Goal: Task Accomplishment & Management: Use online tool/utility

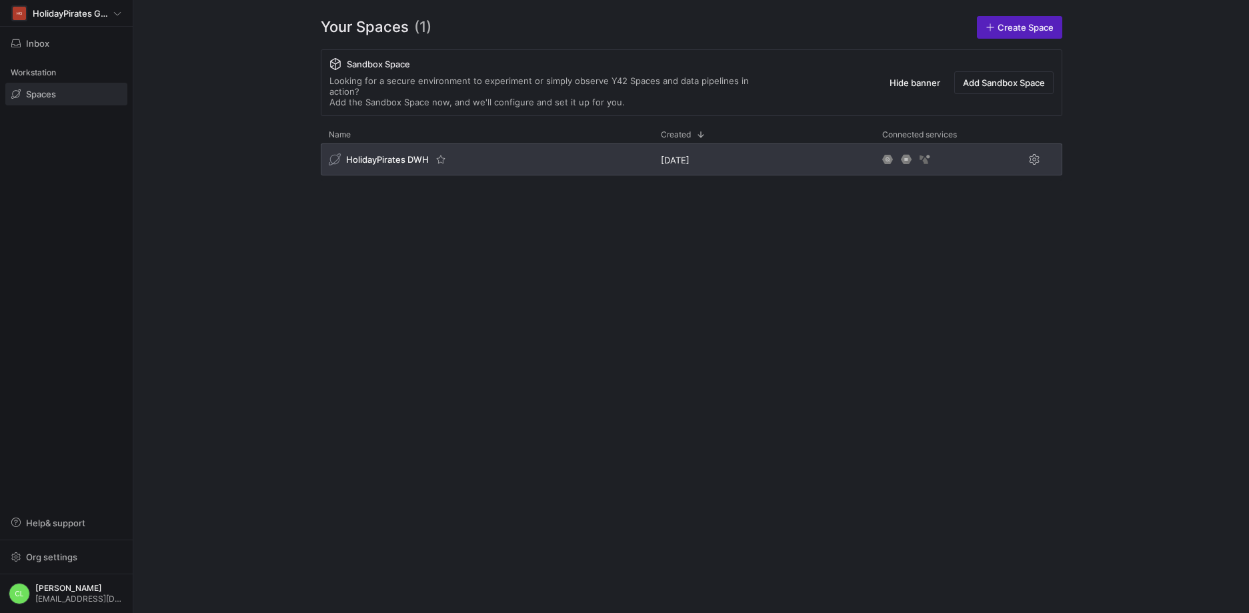
click at [392, 143] on div "HolidayPirates DWH" at bounding box center [487, 159] width 332 height 32
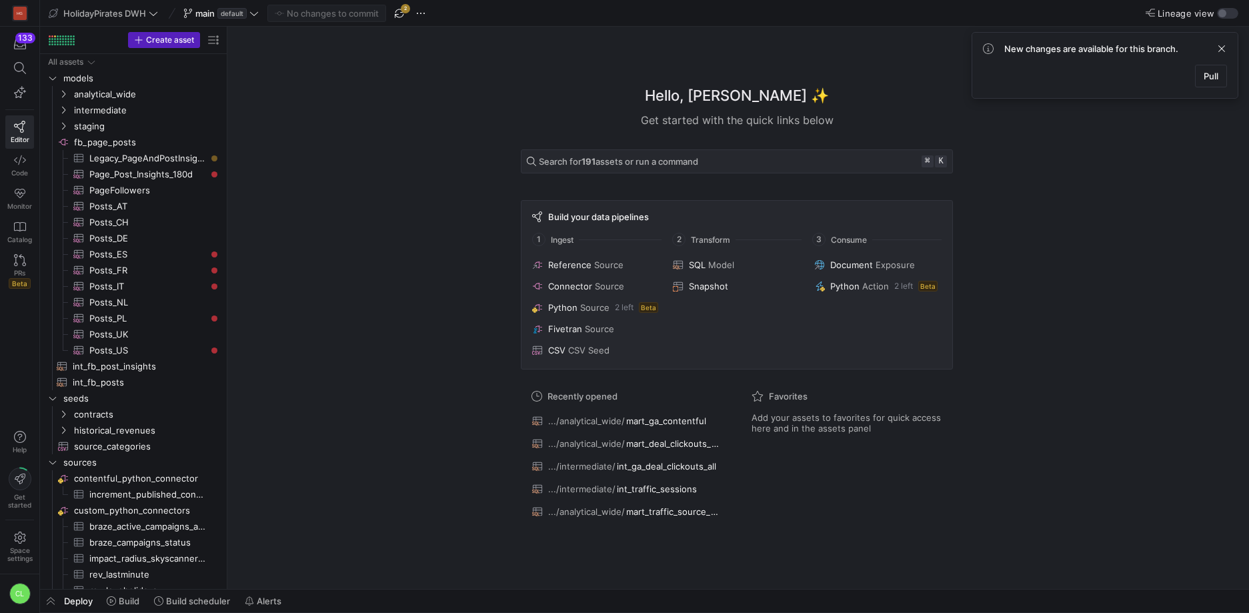
click at [370, 602] on div "Deploy Build Build scheduler Alerts" at bounding box center [644, 601] width 1209 height 23
click at [323, 594] on div "Deploy Build Build scheduler Alerts" at bounding box center [644, 601] width 1209 height 23
click at [346, 593] on div "Deploy Build Build scheduler Alerts" at bounding box center [644, 601] width 1209 height 23
click at [334, 594] on div "Deploy Build Build scheduler Alerts" at bounding box center [644, 601] width 1209 height 23
click at [255, 19] on span at bounding box center [221, 13] width 81 height 16
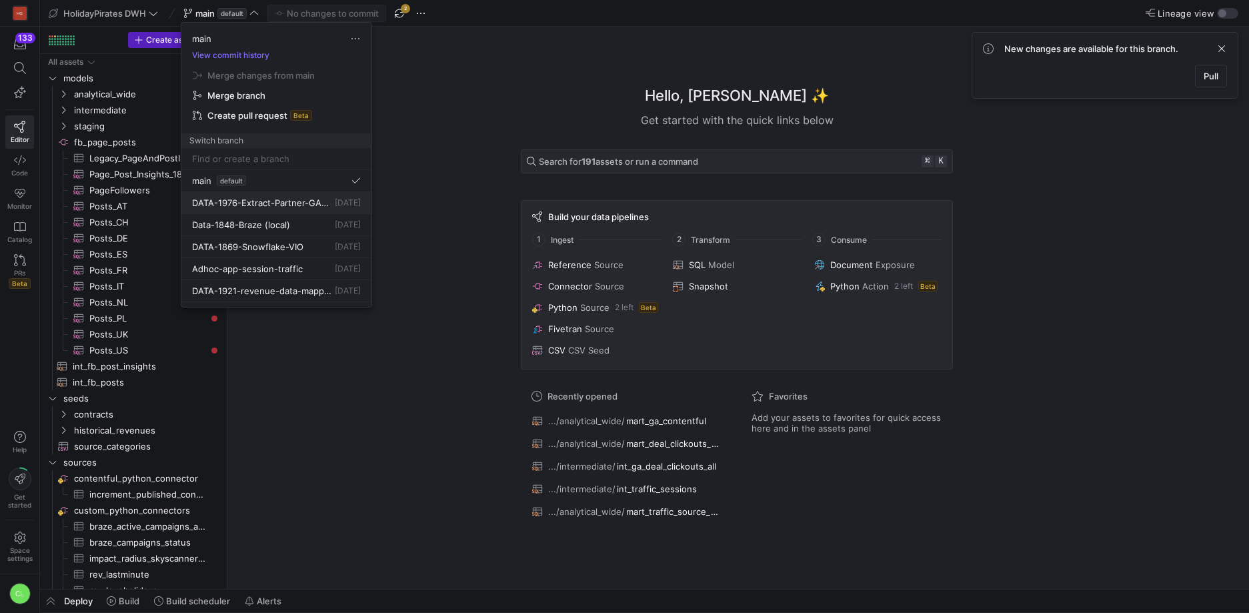
click at [335, 203] on span "15 Sept 2025" at bounding box center [348, 202] width 26 height 10
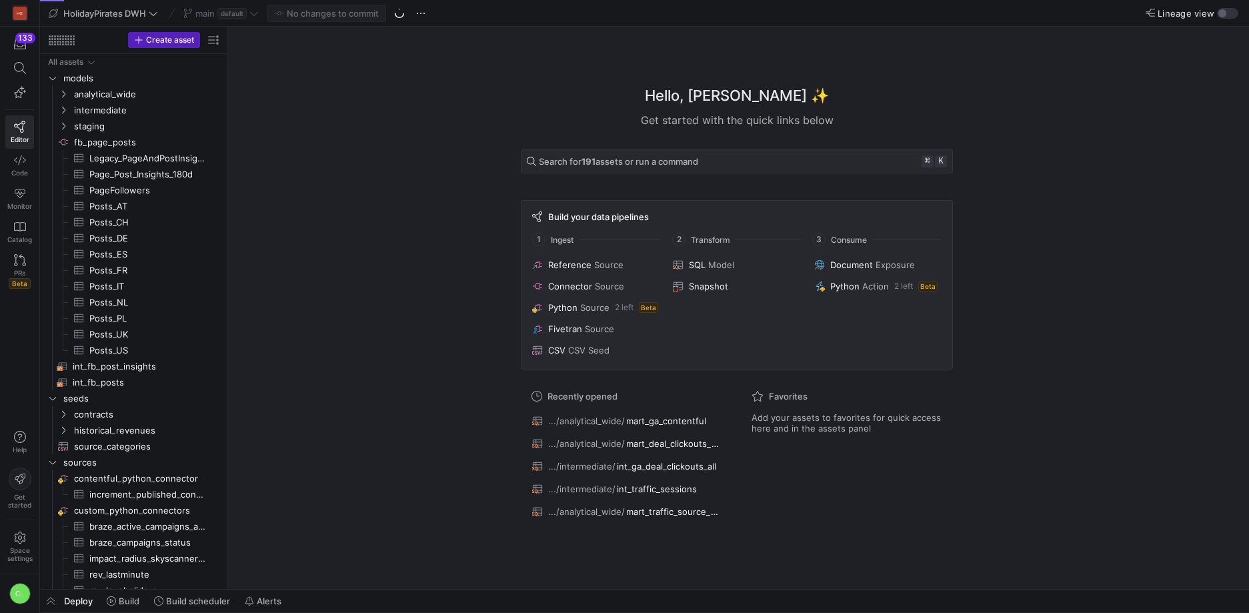
click at [321, 597] on div "Deploy Build Build scheduler Alerts" at bounding box center [644, 601] width 1209 height 23
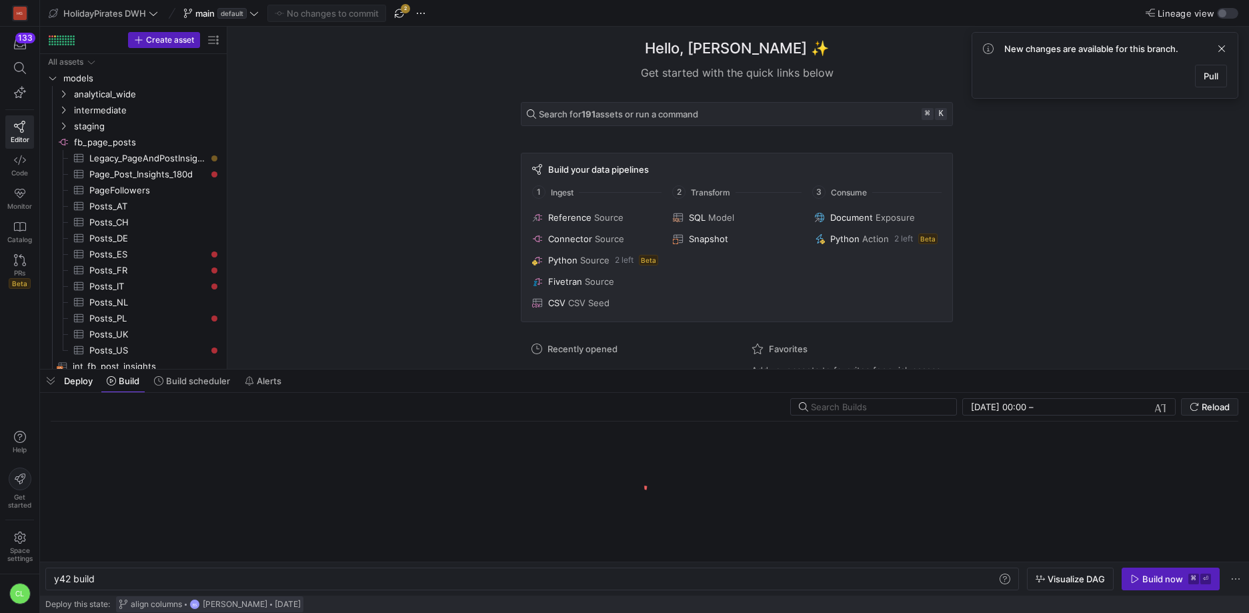
scroll to position [0, 40]
click at [233, 599] on y42-org-user-label "BS Boris Salvati" at bounding box center [228, 604] width 78 height 11
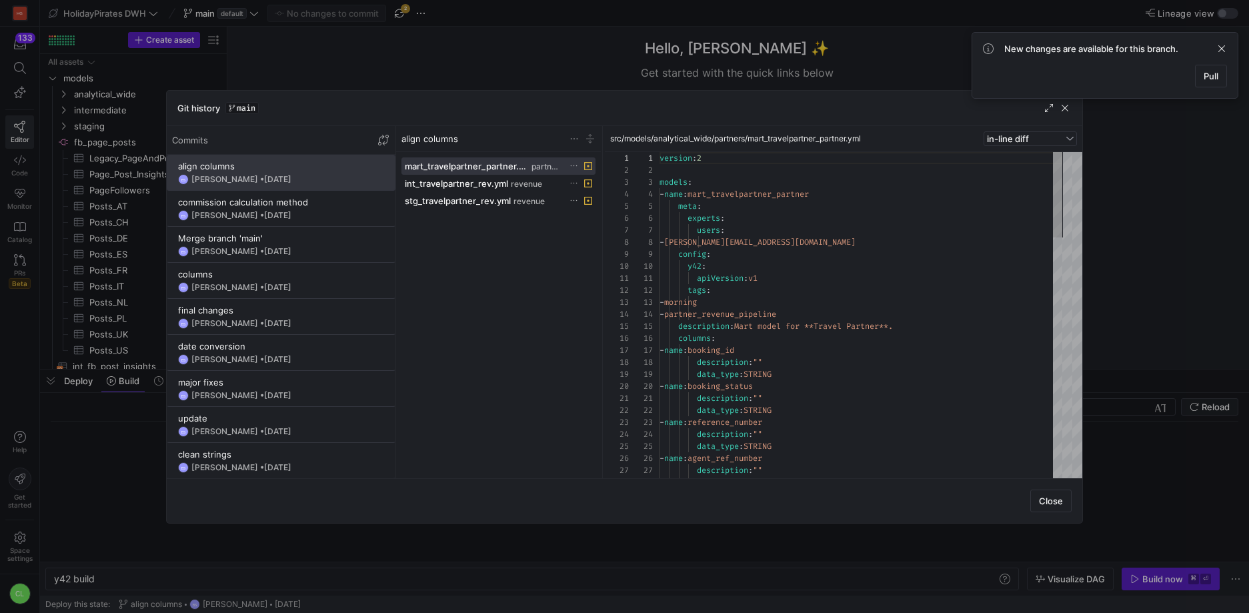
scroll to position [120, 0]
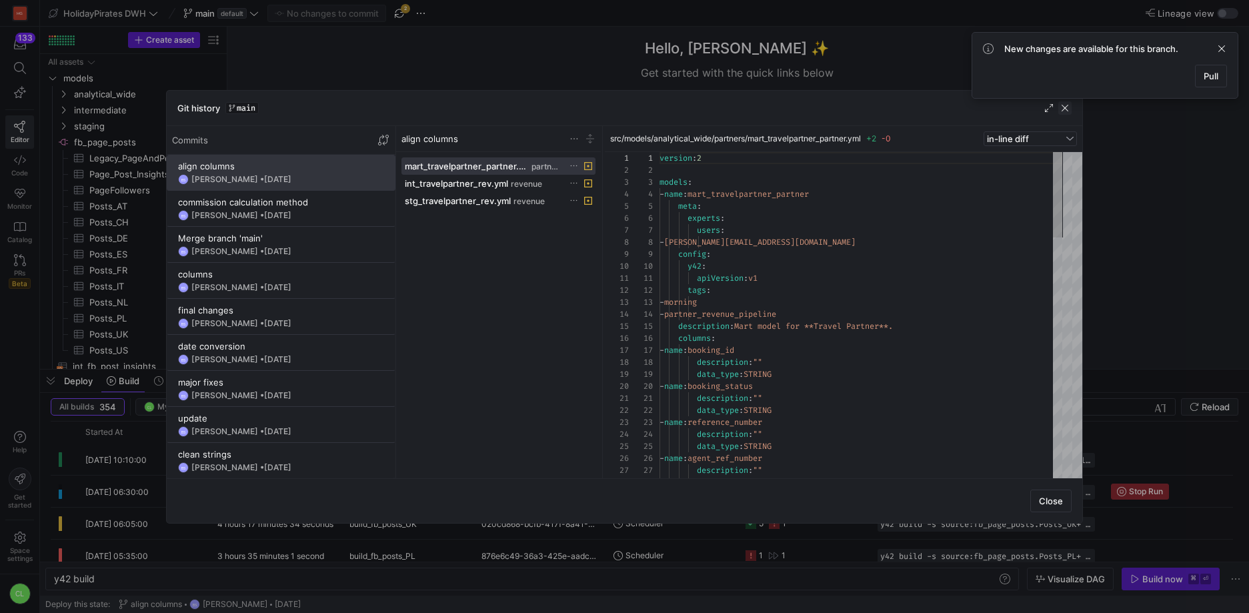
click at [1065, 111] on span "button" at bounding box center [1065, 107] width 13 height 13
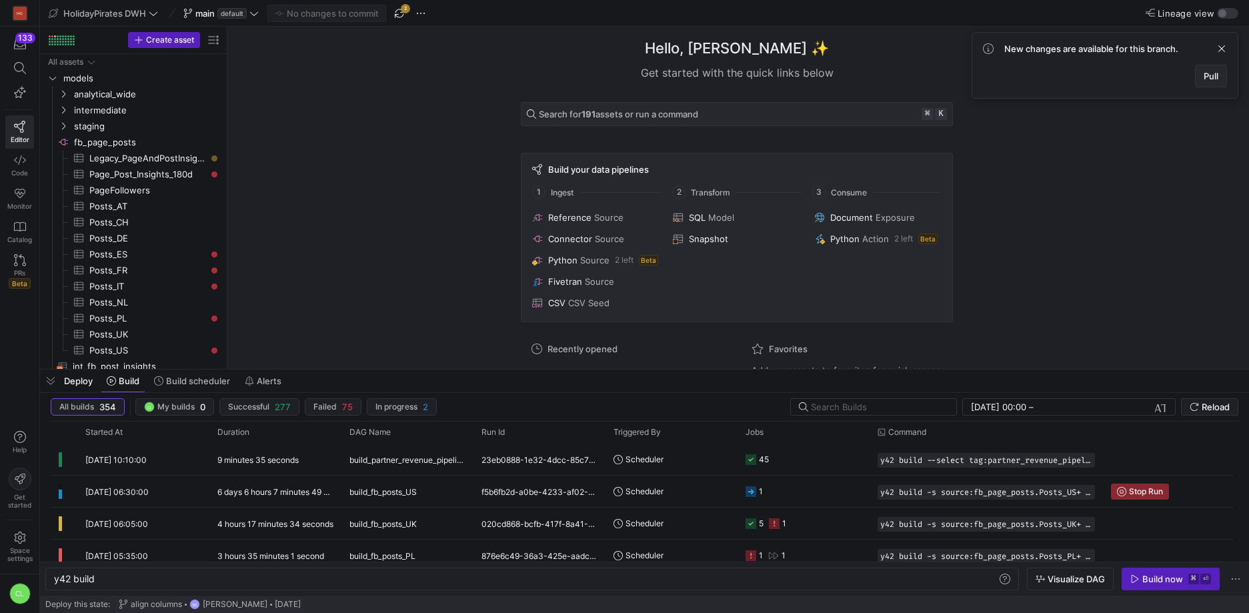
click at [1215, 81] on span "Pull" at bounding box center [1211, 76] width 15 height 11
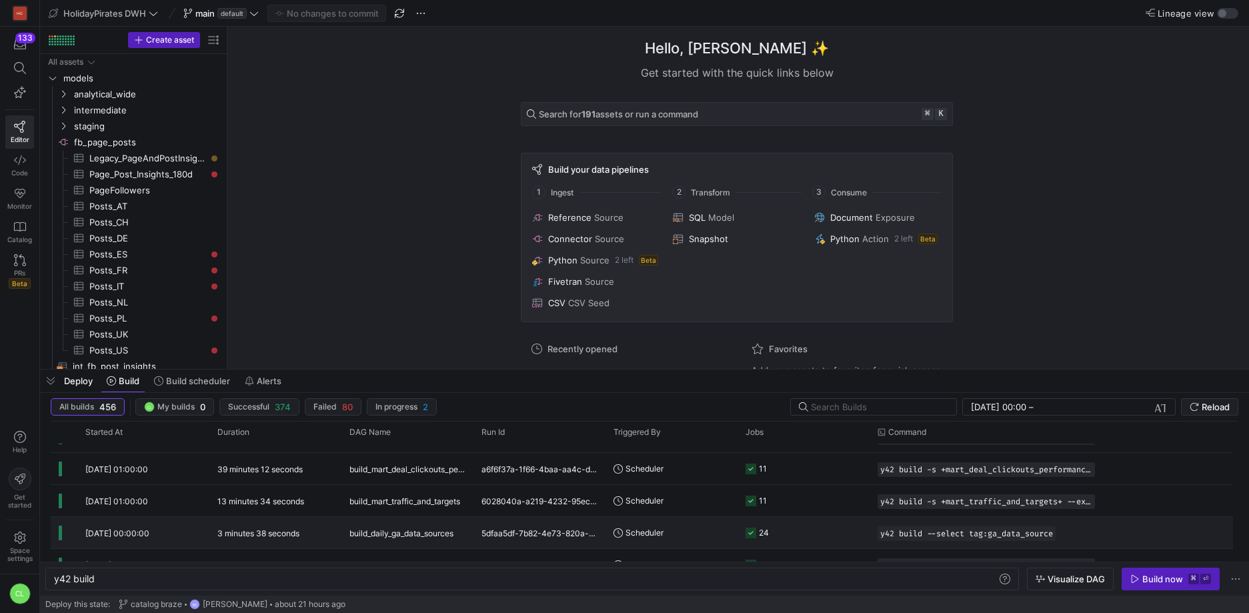
scroll to position [0, 0]
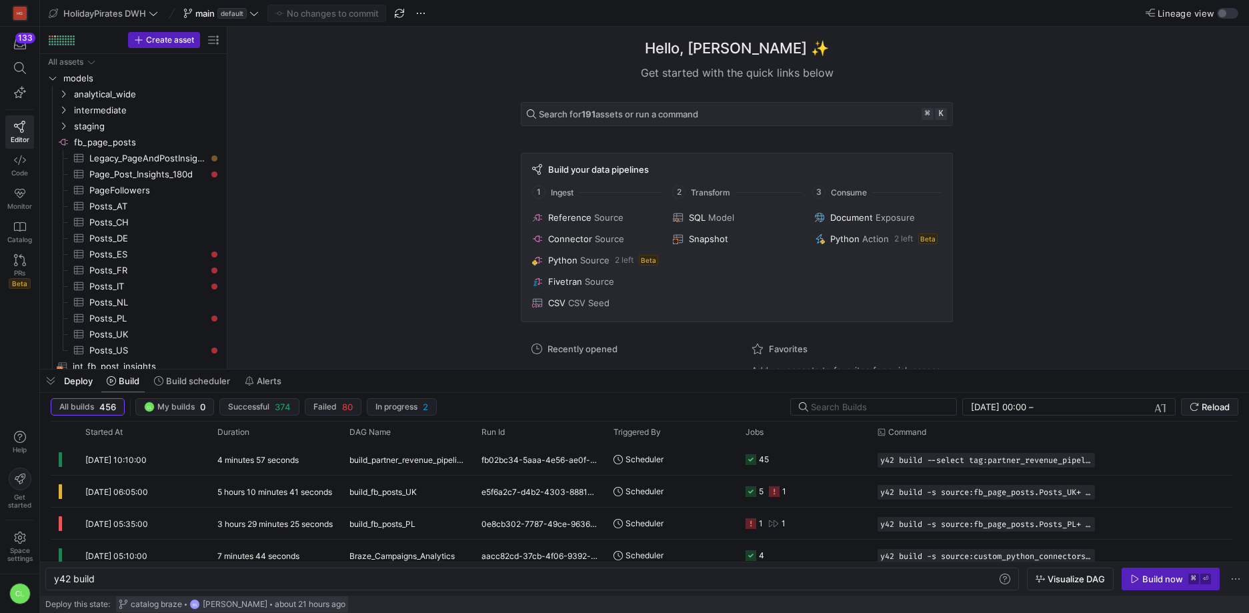
click at [275, 600] on span "about 21 hours ago" at bounding box center [310, 604] width 71 height 9
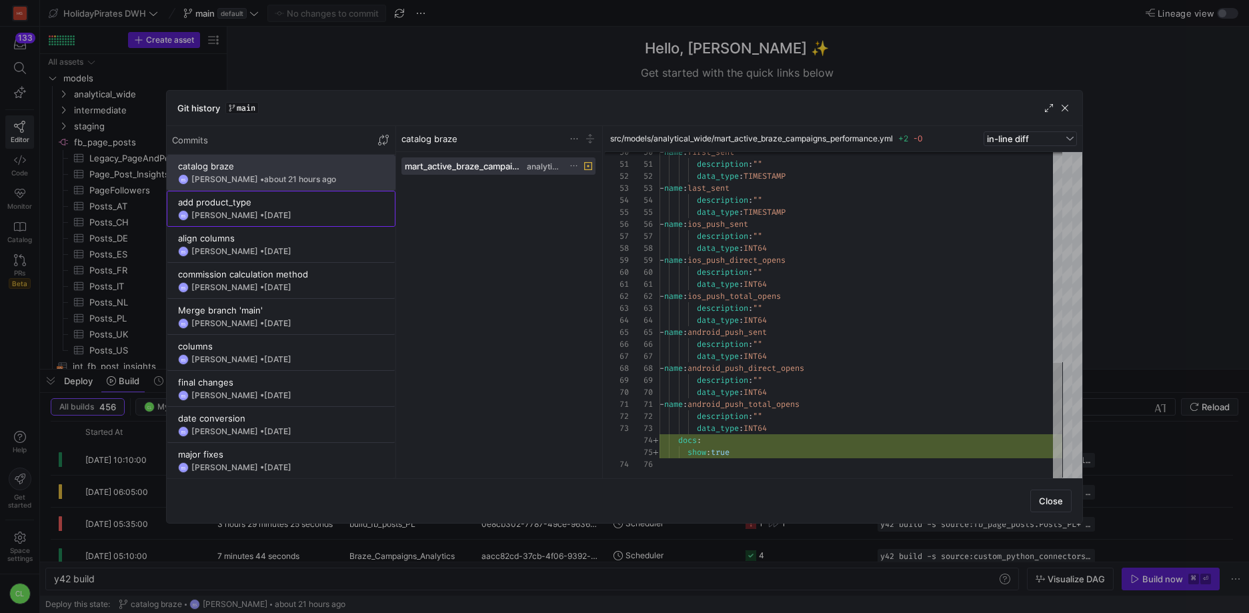
click at [316, 204] on div "add product_type" at bounding box center [281, 202] width 206 height 11
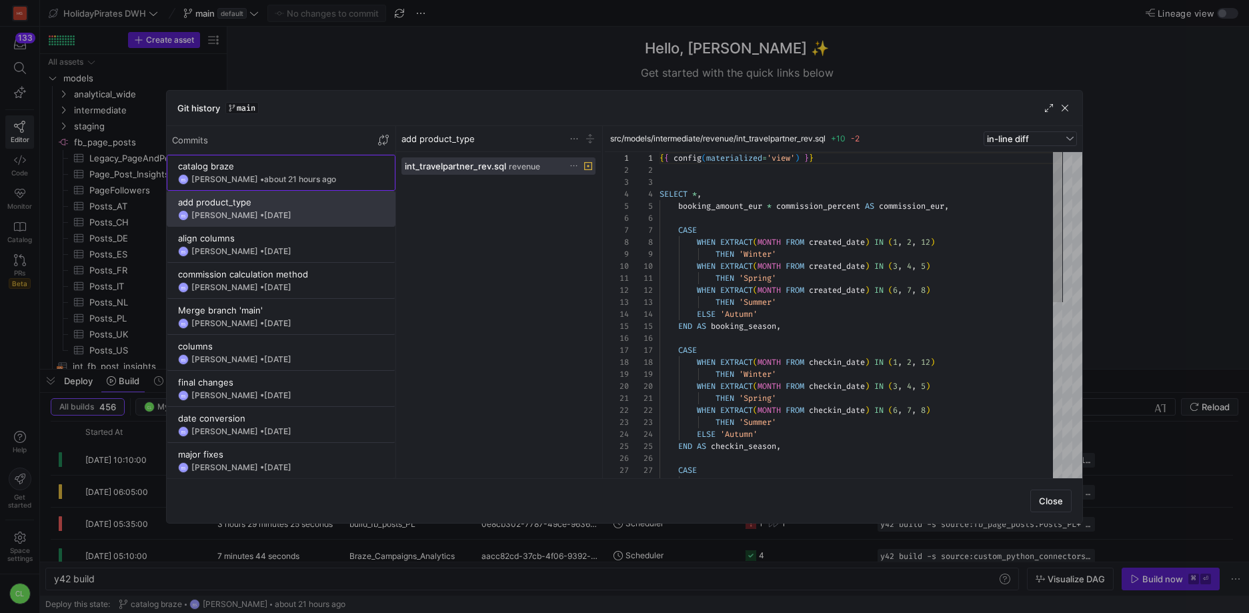
click at [348, 179] on div "BS Boris Salvati • about 21 hours ago" at bounding box center [281, 179] width 206 height 11
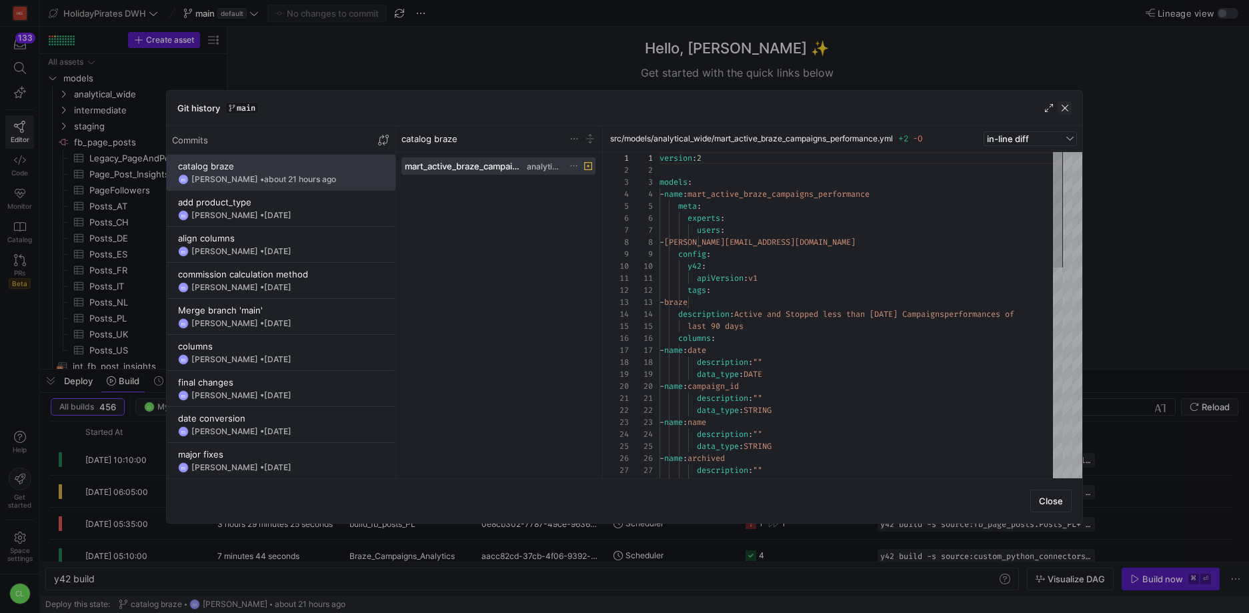
click at [1061, 108] on span "button" at bounding box center [1065, 107] width 13 height 13
